Goal: Find specific page/section: Find specific page/section

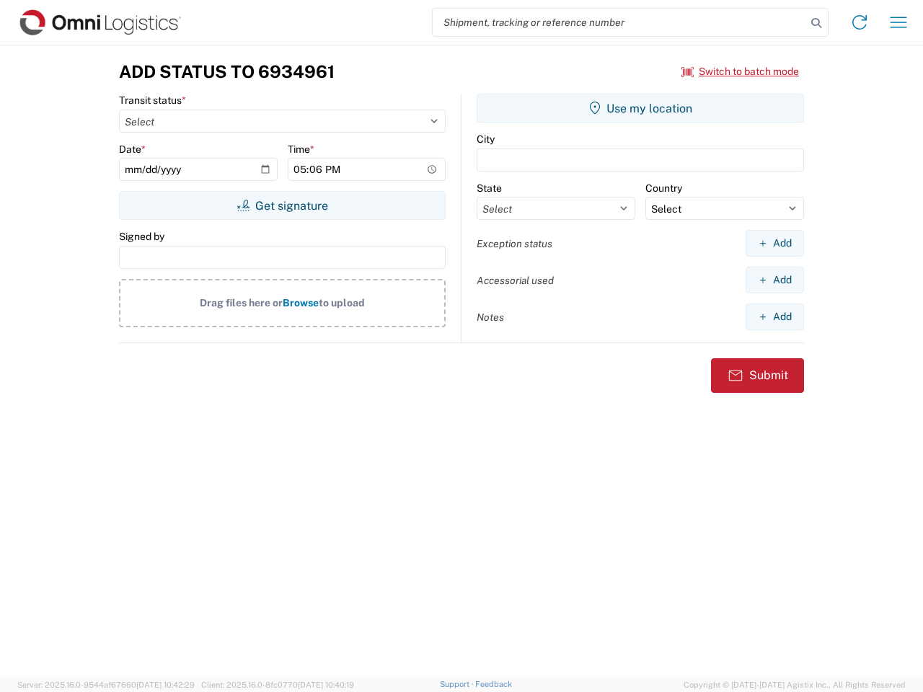
click at [619, 22] on input "search" at bounding box center [619, 22] width 373 height 27
click at [816, 23] on icon at bounding box center [816, 23] width 20 height 20
click at [859, 22] on icon at bounding box center [859, 22] width 23 height 23
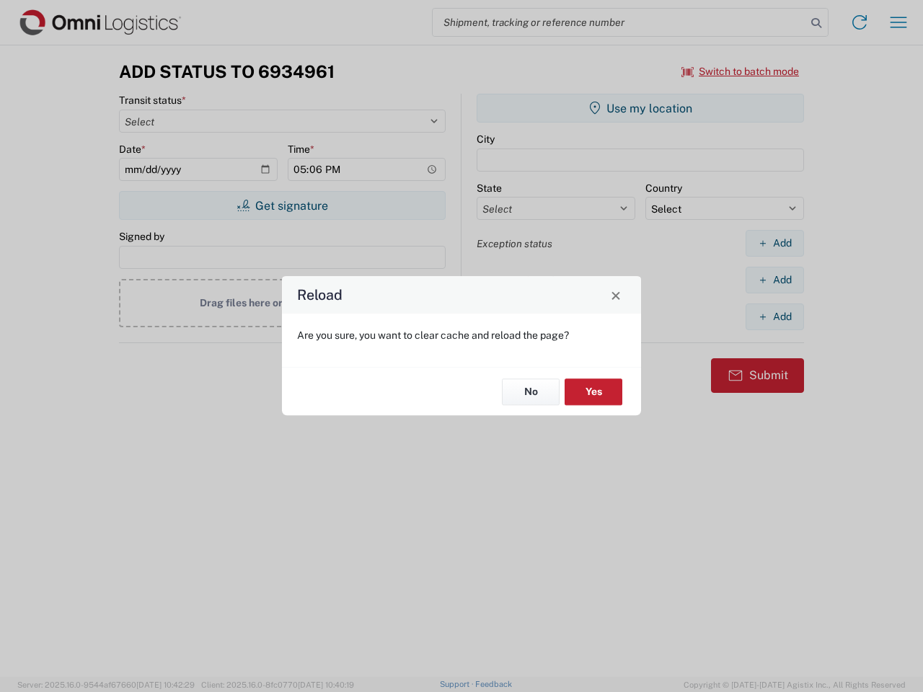
click at [898, 22] on div "Reload Are you sure, you want to clear cache and reload the page? No Yes" at bounding box center [461, 346] width 923 height 692
click at [740, 71] on div "Reload Are you sure, you want to clear cache and reload the page? No Yes" at bounding box center [461, 346] width 923 height 692
click at [282, 205] on div "Reload Are you sure, you want to clear cache and reload the page? No Yes" at bounding box center [461, 346] width 923 height 692
click at [640, 108] on div "Reload Are you sure, you want to clear cache and reload the page? No Yes" at bounding box center [461, 346] width 923 height 692
click at [774, 243] on div "Reload Are you sure, you want to clear cache and reload the page? No Yes" at bounding box center [461, 346] width 923 height 692
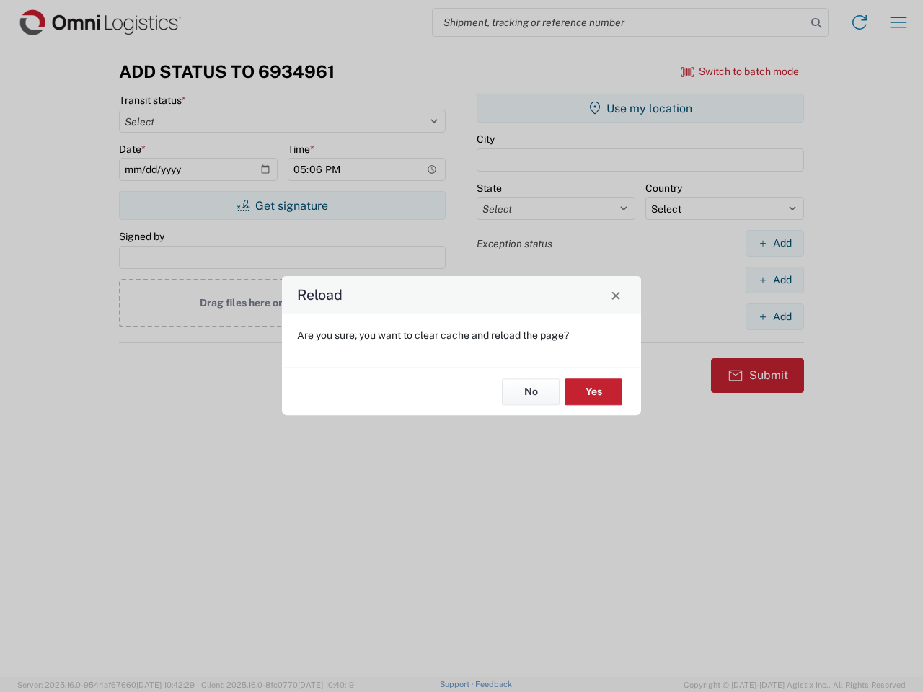
click at [774, 280] on div "Reload Are you sure, you want to clear cache and reload the page? No Yes" at bounding box center [461, 346] width 923 height 692
click at [774, 316] on div "Reload Are you sure, you want to clear cache and reload the page? No Yes" at bounding box center [461, 346] width 923 height 692
